Goal: Task Accomplishment & Management: Complete application form

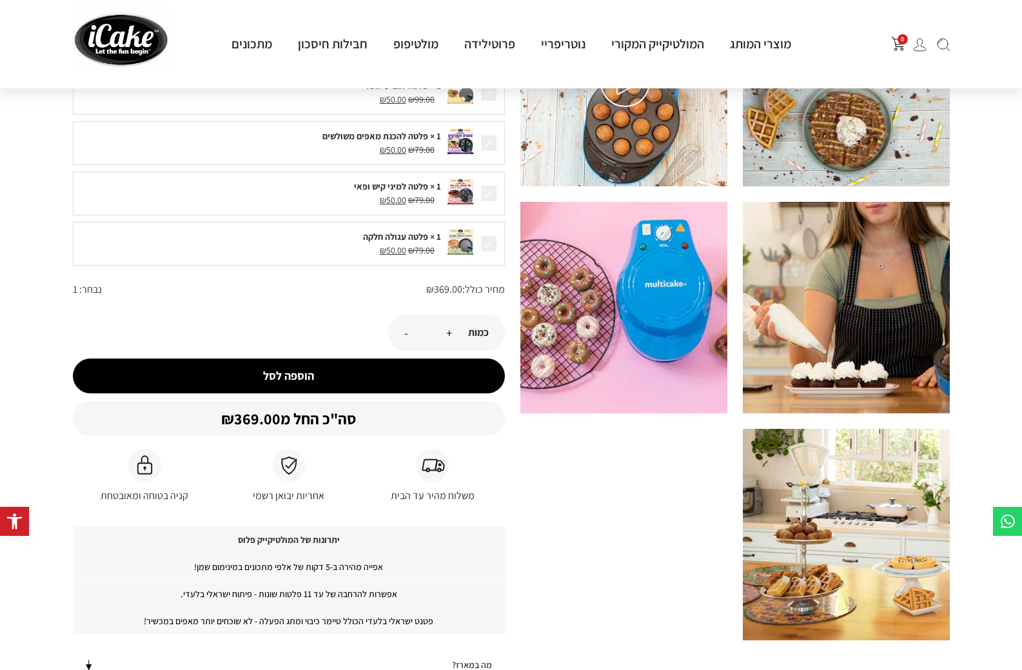
scroll to position [709, 0]
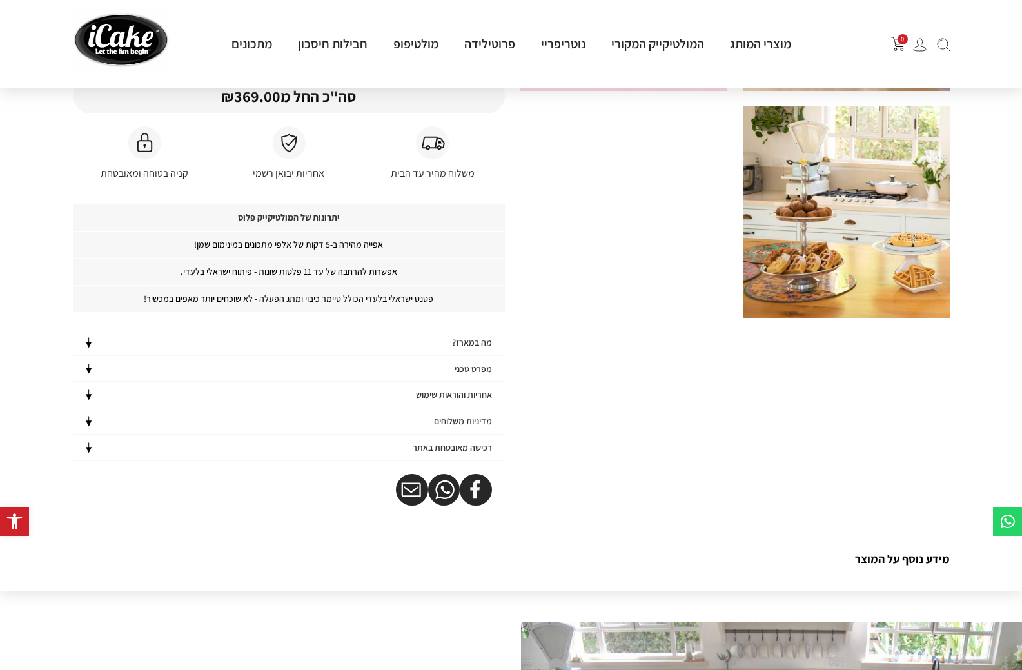
click at [473, 400] on h4 "אחריות והוראות שימוש" at bounding box center [454, 394] width 76 height 11
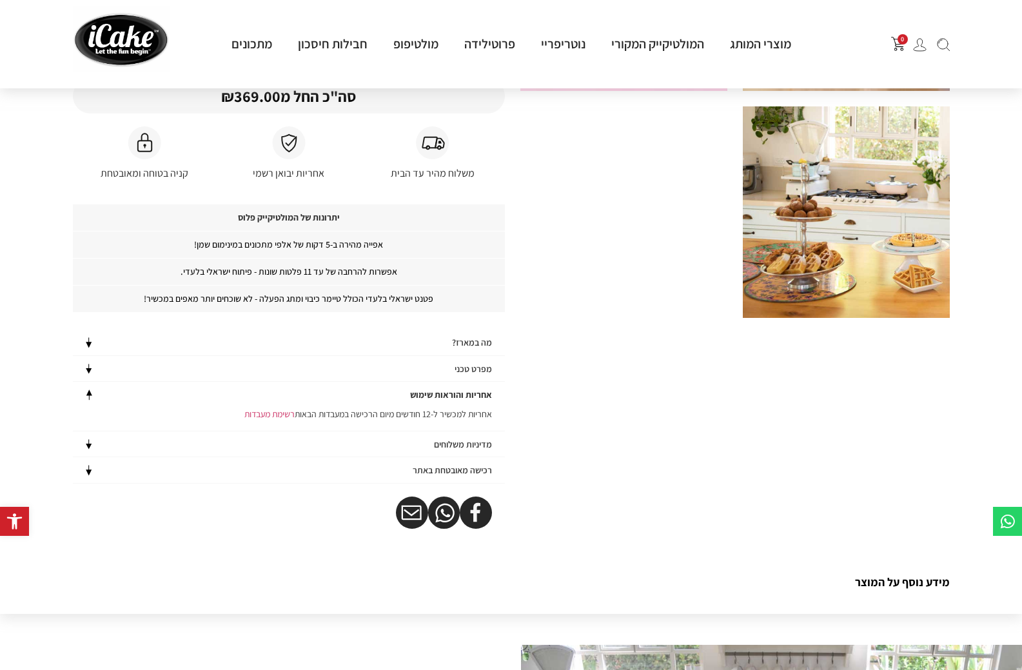
click at [473, 400] on h4 "אחריות והוראות שימוש" at bounding box center [451, 394] width 82 height 11
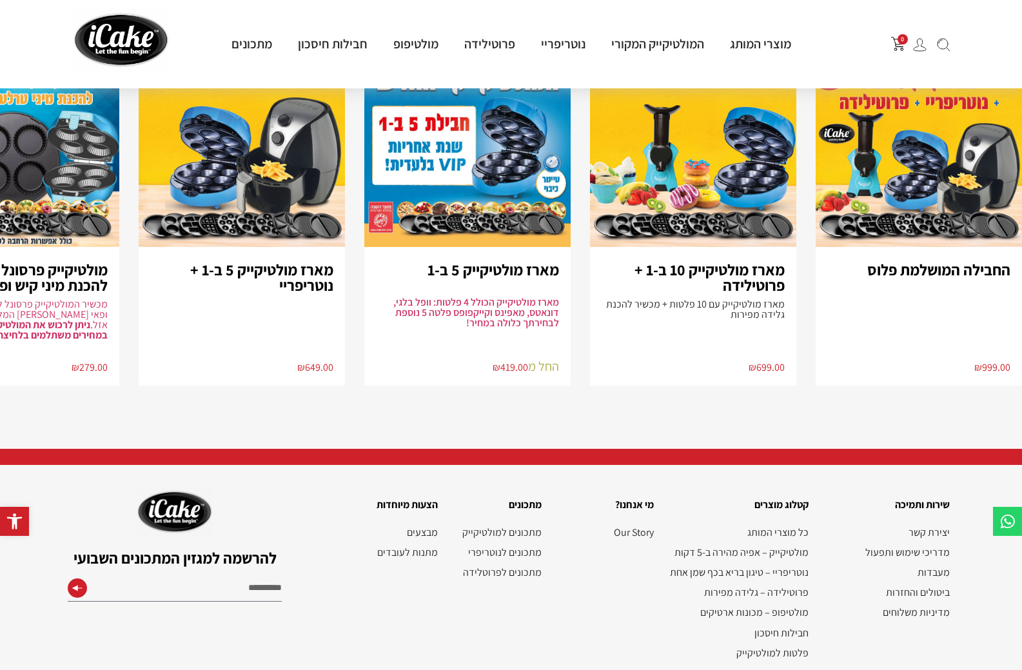
scroll to position [2924, 0]
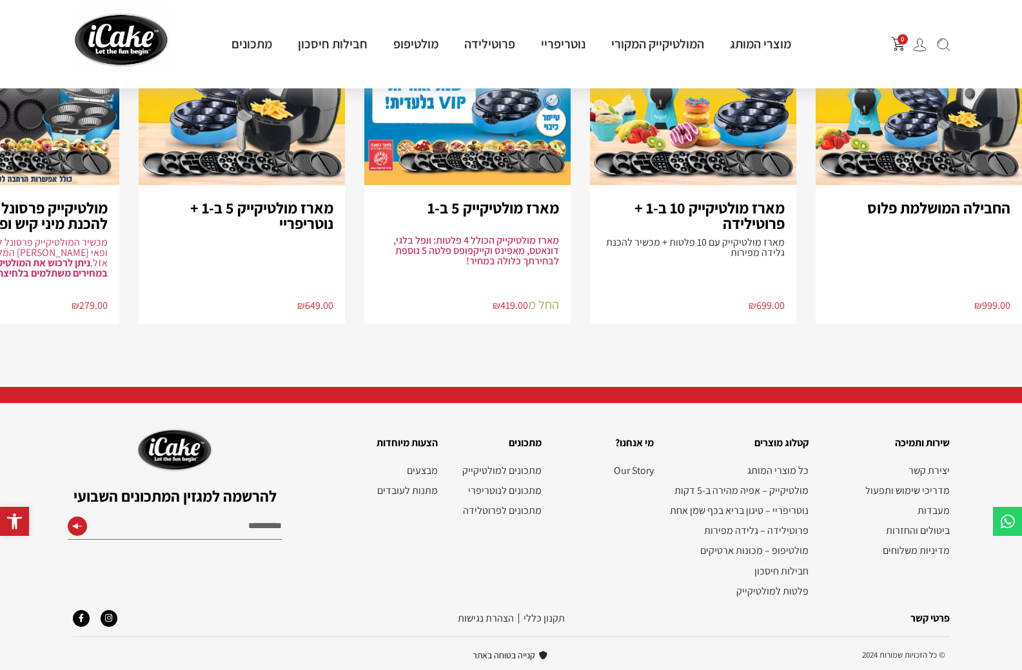
click at [937, 626] on div "פרטי קשר" at bounding box center [807, 618] width 296 height 30
click at [932, 614] on link "פרטי קשר" at bounding box center [929, 618] width 39 height 14
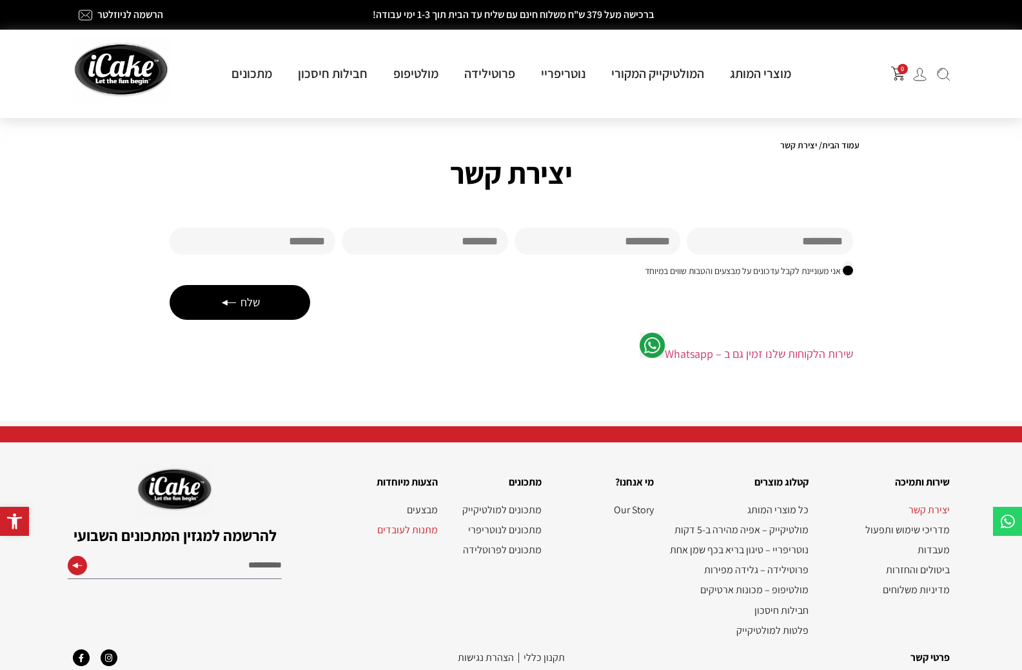
scroll to position [44, 0]
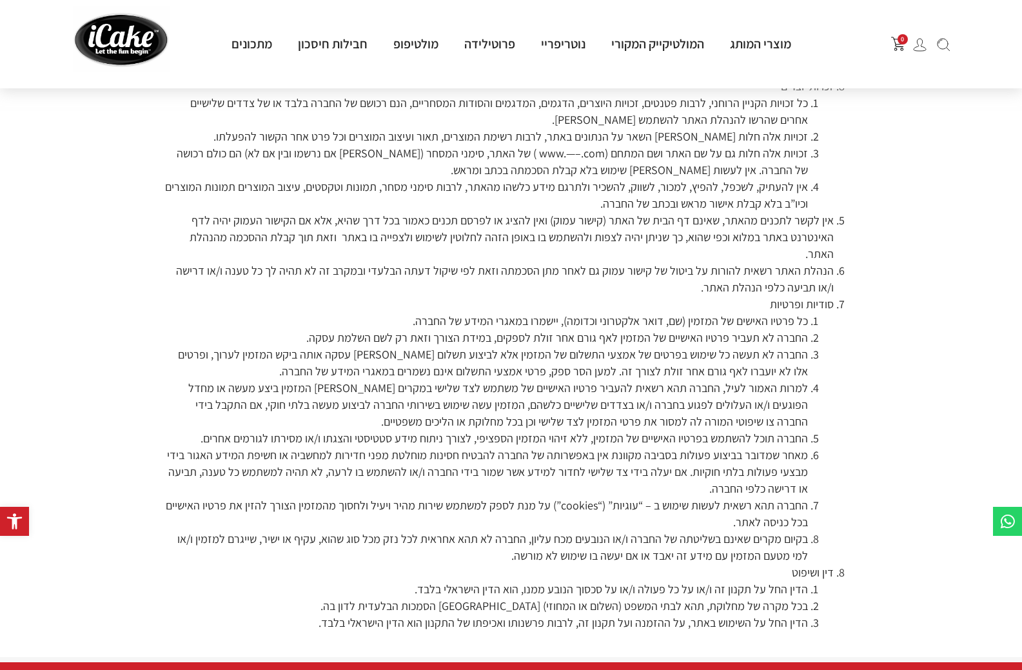
scroll to position [2478, 0]
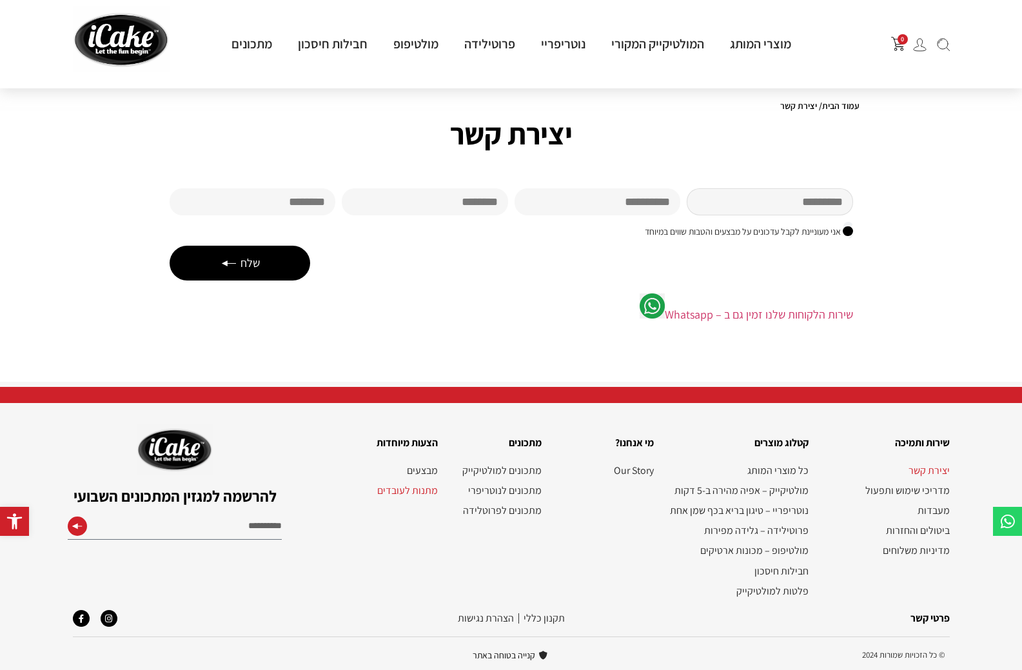
click at [795, 197] on input "שם פרטי" at bounding box center [769, 201] width 166 height 27
type input "*****"
type input "********"
type input "**********"
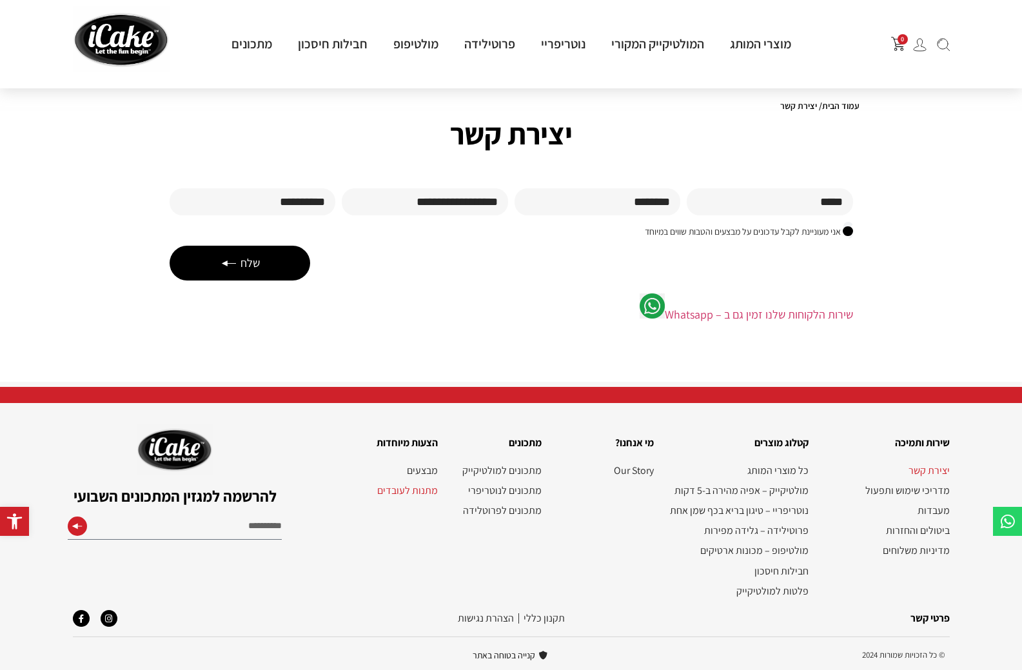
drag, startPoint x: 271, startPoint y: 261, endPoint x: 302, endPoint y: 271, distance: 31.8
click at [302, 269] on button "שלח" at bounding box center [240, 263] width 141 height 35
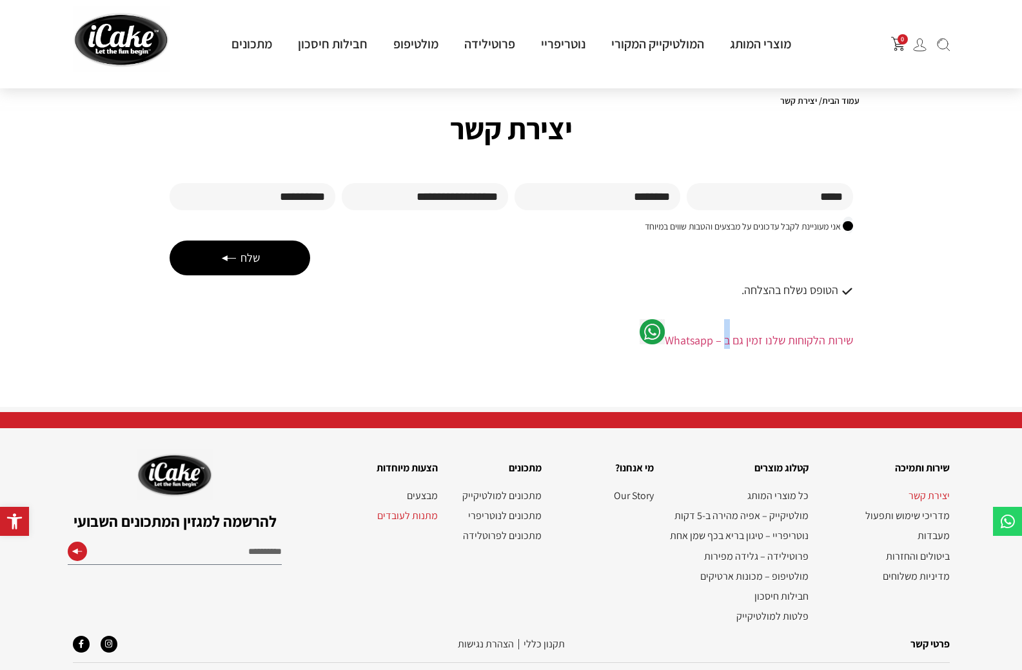
click at [729, 315] on div "שירות הלקוחות שלנו זמין גם ב – Whatsapp" at bounding box center [511, 347] width 696 height 68
click at [740, 342] on link "שירות הלקוחות שלנו זמין גם ב – Whatsapp" at bounding box center [759, 340] width 188 height 15
click at [697, 340] on link "שירות הלקוחות שלנו זמין גם ב – Whatsapp" at bounding box center [759, 340] width 188 height 15
